Goal: Task Accomplishment & Management: Use online tool/utility

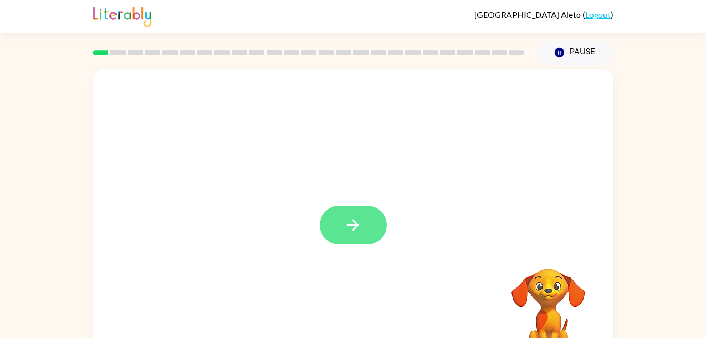
click at [381, 218] on button "button" at bounding box center [353, 225] width 67 height 38
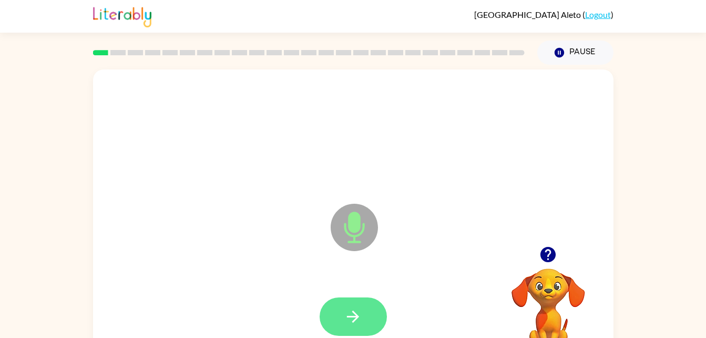
click at [361, 326] on button "button" at bounding box center [353, 316] width 67 height 38
click at [368, 329] on button "button" at bounding box center [353, 316] width 67 height 38
click at [366, 329] on button "button" at bounding box center [353, 316] width 67 height 38
click at [373, 327] on button "button" at bounding box center [353, 316] width 67 height 38
click at [366, 321] on button "button" at bounding box center [353, 316] width 67 height 38
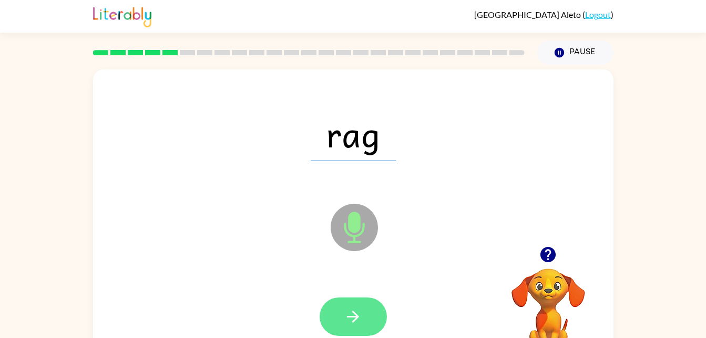
click at [347, 317] on icon "button" at bounding box center [353, 316] width 18 height 18
click at [365, 305] on button "button" at bounding box center [353, 316] width 67 height 38
click at [372, 315] on button "button" at bounding box center [353, 316] width 67 height 38
click at [344, 317] on icon "button" at bounding box center [353, 316] width 18 height 18
click at [368, 319] on button "button" at bounding box center [353, 316] width 67 height 38
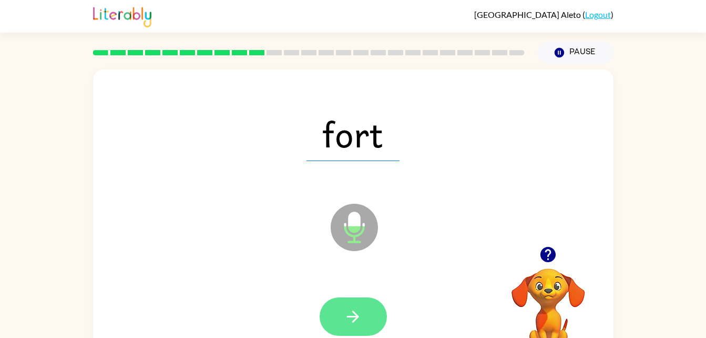
click at [357, 307] on icon "button" at bounding box center [353, 316] width 18 height 18
click at [381, 326] on button "button" at bounding box center [353, 316] width 67 height 38
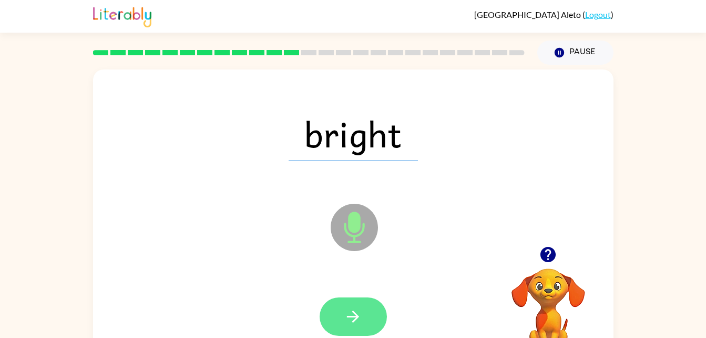
click at [362, 322] on icon "button" at bounding box center [353, 316] width 18 height 18
click at [360, 335] on button "button" at bounding box center [353, 316] width 67 height 38
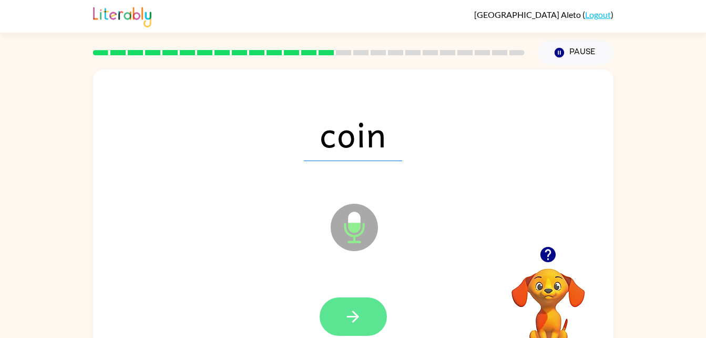
click at [380, 312] on button "button" at bounding box center [353, 316] width 67 height 38
click at [370, 326] on button "button" at bounding box center [353, 316] width 67 height 38
click at [373, 322] on button "button" at bounding box center [353, 316] width 67 height 38
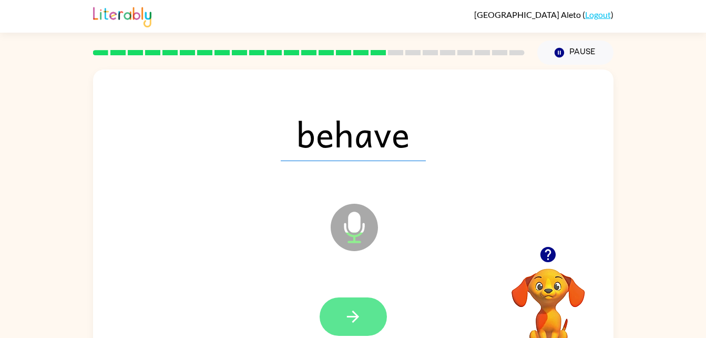
click at [364, 310] on button "button" at bounding box center [353, 316] width 67 height 38
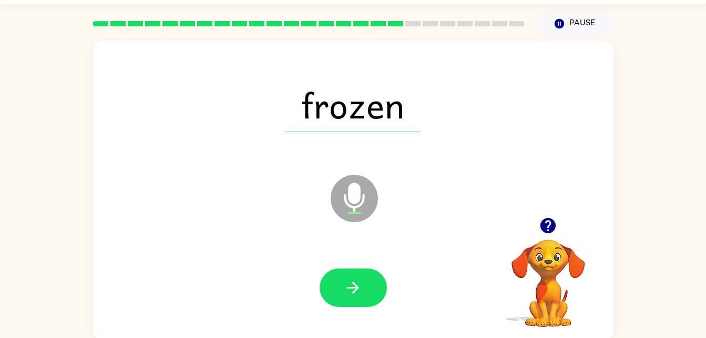
scroll to position [30, 0]
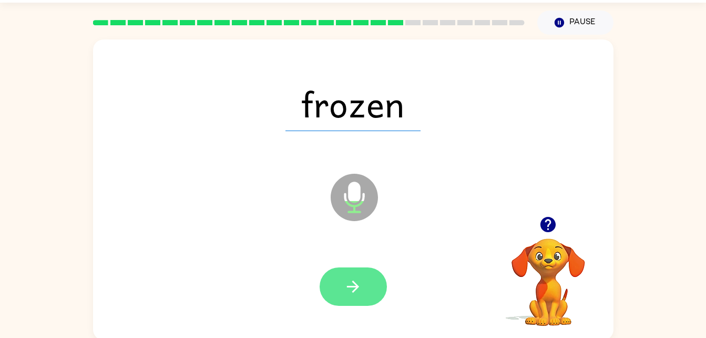
click at [349, 305] on button "button" at bounding box center [353, 286] width 67 height 38
click at [384, 297] on button "button" at bounding box center [353, 286] width 67 height 38
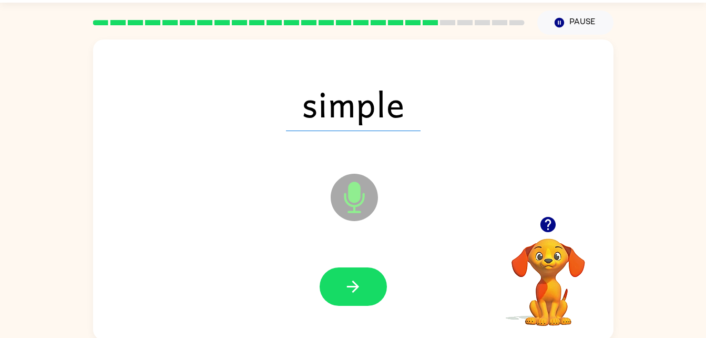
scroll to position [32, 0]
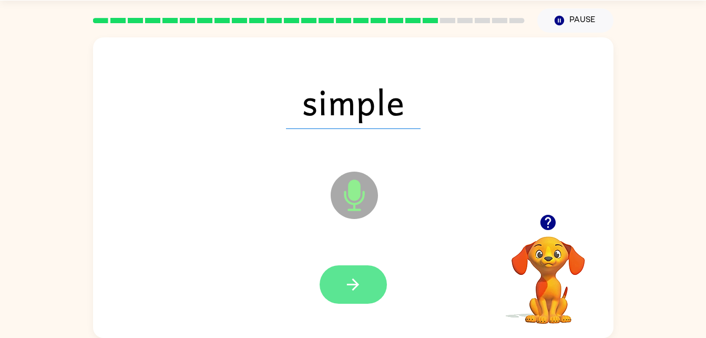
click at [350, 290] on icon "button" at bounding box center [353, 284] width 18 height 18
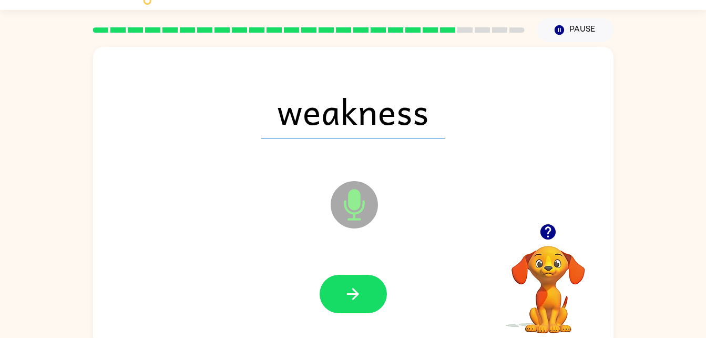
scroll to position [19, 0]
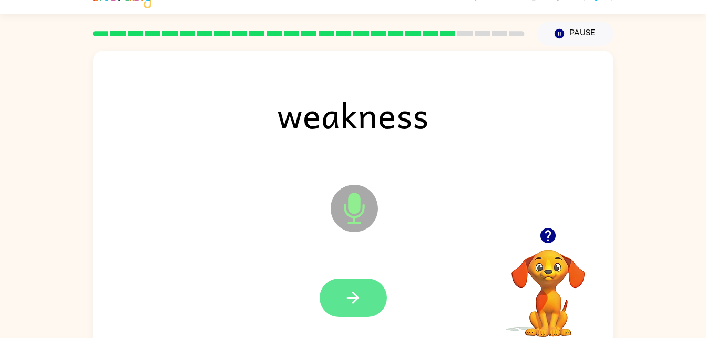
click at [375, 307] on button "button" at bounding box center [353, 297] width 67 height 38
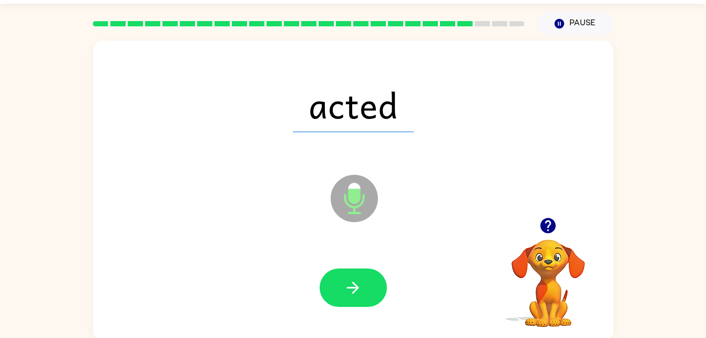
scroll to position [32, 0]
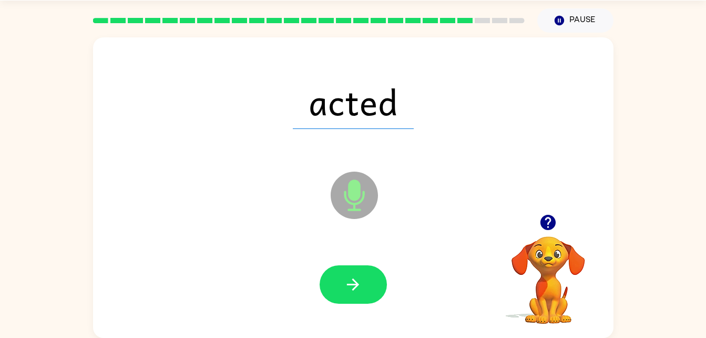
click at [384, 297] on div at bounding box center [353, 284] width 67 height 38
click at [375, 278] on button "button" at bounding box center [353, 284] width 67 height 38
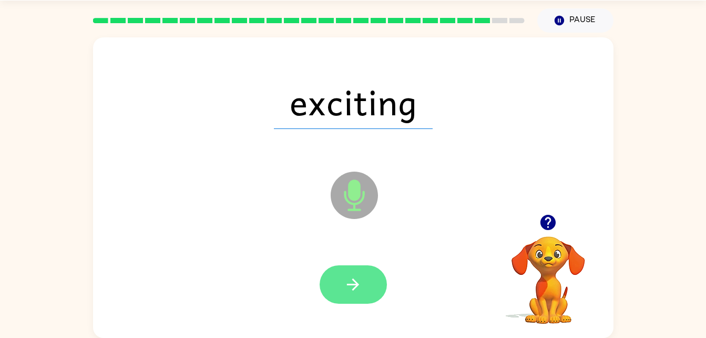
click at [358, 288] on icon "button" at bounding box center [353, 284] width 18 height 18
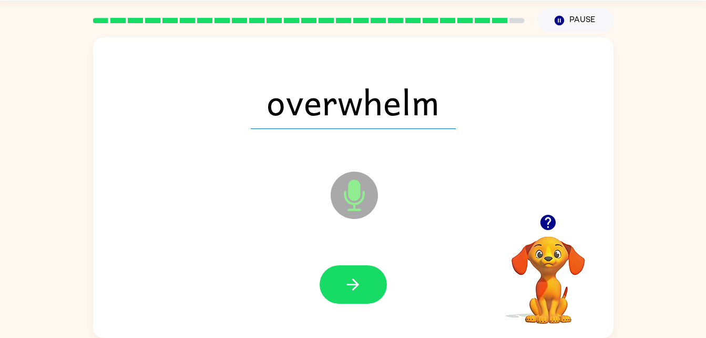
click at [440, 311] on div at bounding box center [354, 284] width 500 height 86
click at [368, 274] on button "button" at bounding box center [353, 284] width 67 height 38
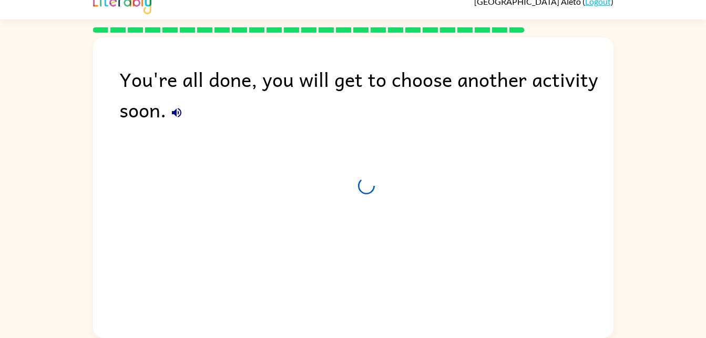
scroll to position [13, 0]
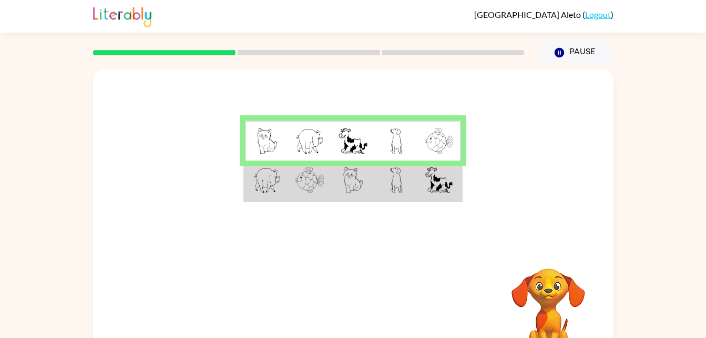
click at [279, 245] on div at bounding box center [353, 157] width 521 height 177
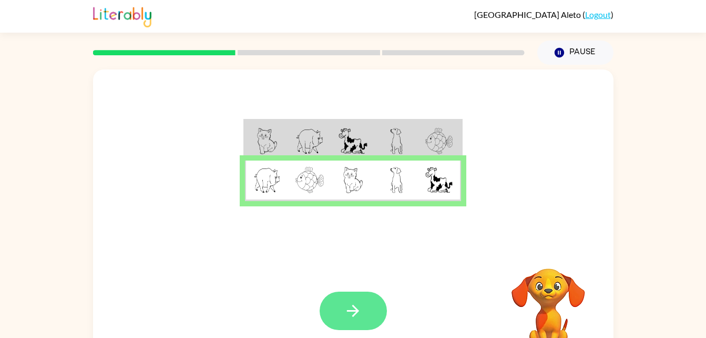
click at [350, 315] on icon "button" at bounding box center [353, 310] width 18 height 18
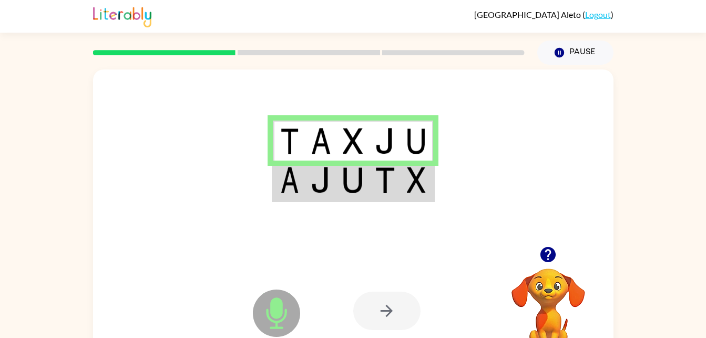
click at [401, 315] on div at bounding box center [386, 310] width 67 height 38
click at [379, 322] on div at bounding box center [386, 310] width 67 height 38
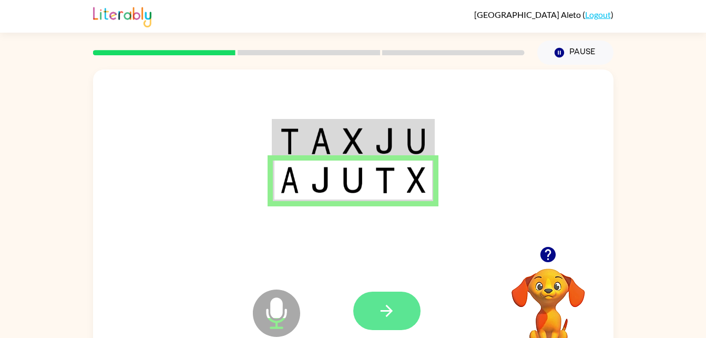
click at [395, 309] on icon "button" at bounding box center [387, 310] width 18 height 18
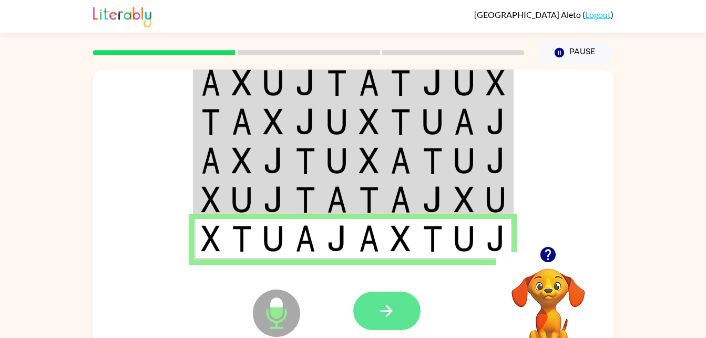
click at [406, 297] on button "button" at bounding box center [386, 310] width 67 height 38
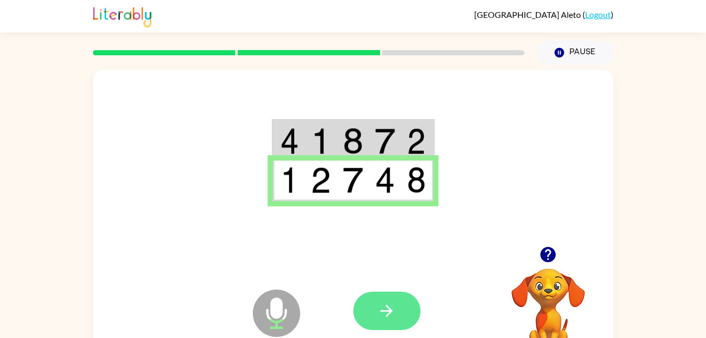
click at [393, 310] on icon "button" at bounding box center [387, 310] width 18 height 18
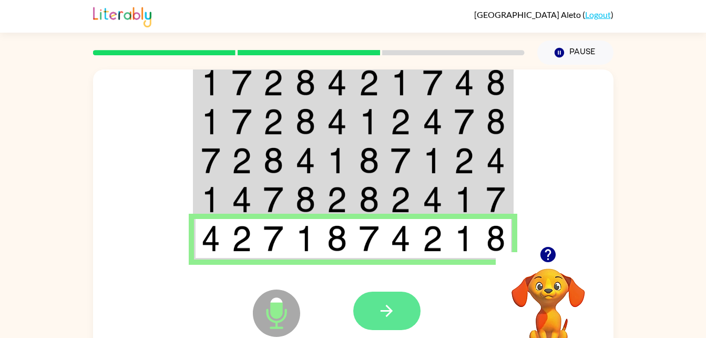
click at [406, 312] on button "button" at bounding box center [386, 310] width 67 height 38
